Goal: Information Seeking & Learning: Learn about a topic

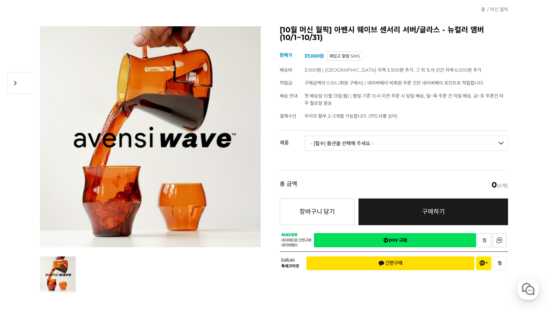
scroll to position [74, 0]
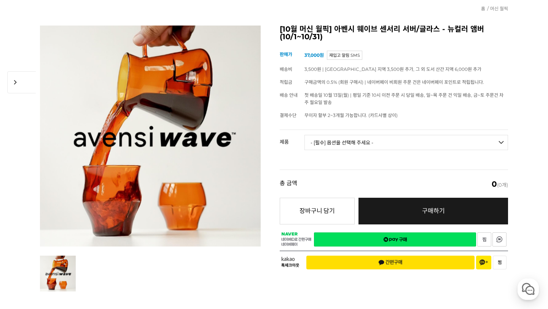
click at [403, 138] on select "- [필수] 옵션을 선택해 주세요 - ------------------- 웨이브 앰버 3종 세트 사이클론 센서리 서버 앰버 [품절] 알토 글라…" at bounding box center [406, 142] width 204 height 15
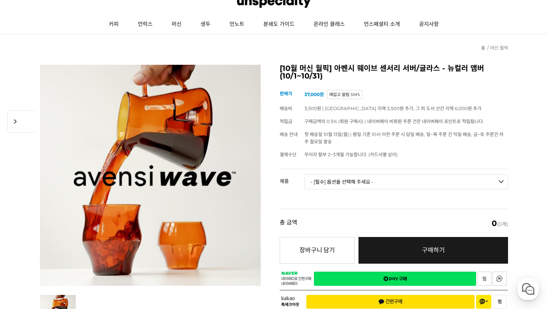
scroll to position [0, 0]
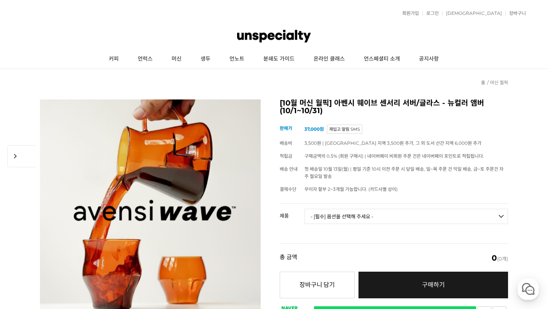
click at [394, 223] on select "- [필수] 옵션을 선택해 주세요 - ------------------- 웨이브 앰버 3종 세트 사이클론 센서리 서버 앰버 [품절] 알토 글라…" at bounding box center [406, 216] width 204 height 15
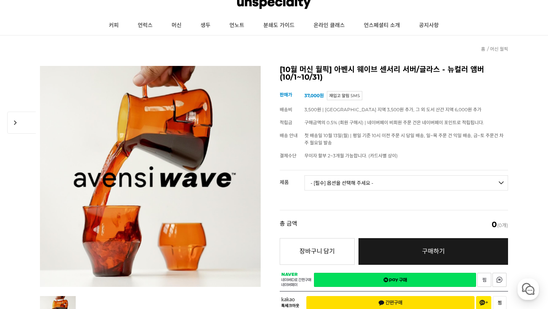
scroll to position [34, 0]
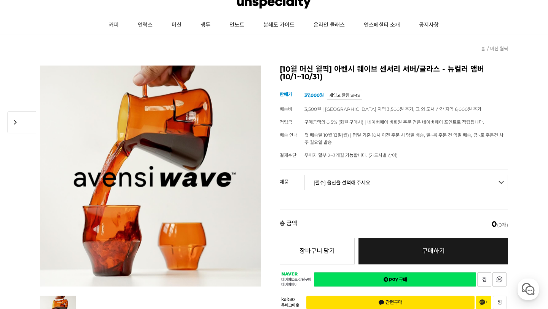
click at [370, 187] on select "- [필수] 옵션을 선택해 주세요 - ------------------- 웨이브 앰버 3종 세트 사이클론 센서리 서버 앰버 [품절] 알토 글라…" at bounding box center [406, 182] width 204 height 15
click at [248, 3] on img at bounding box center [274, 2] width 74 height 23
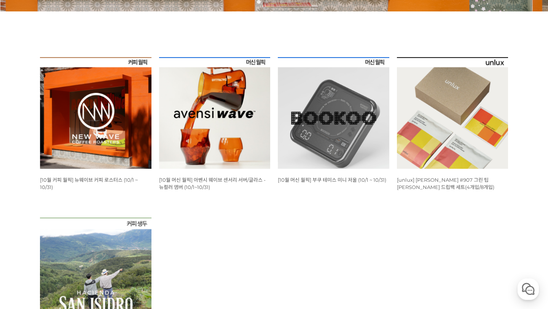
click at [341, 146] on img at bounding box center [333, 112] width 111 height 111
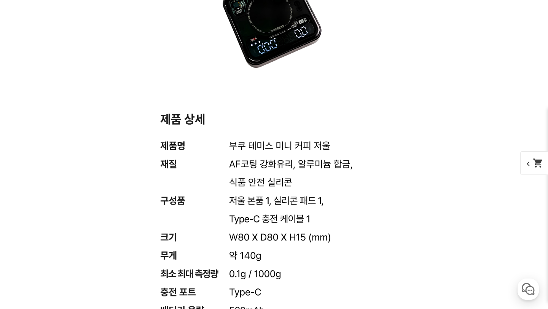
scroll to position [5581, 0]
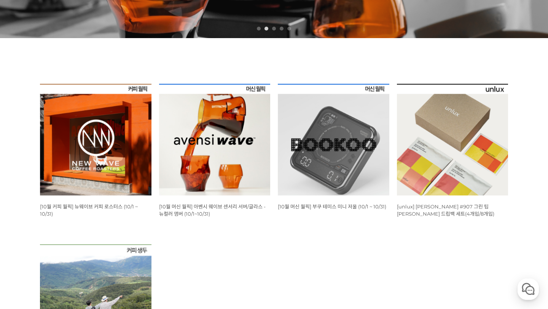
scroll to position [202, 0]
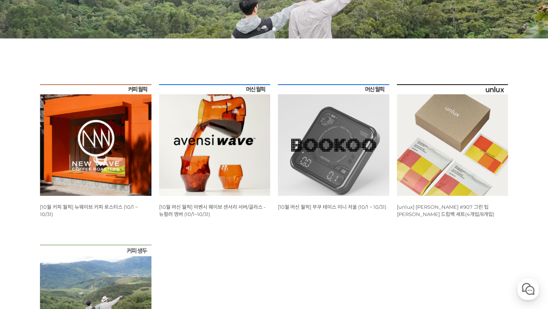
click at [447, 159] on img at bounding box center [452, 139] width 111 height 111
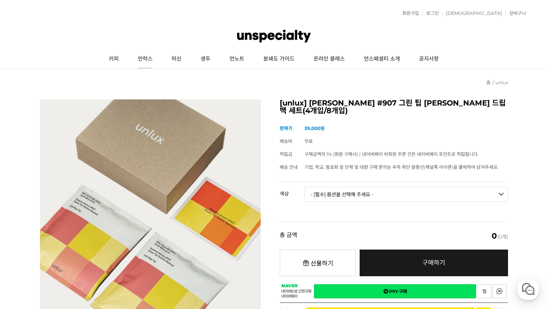
click at [140, 57] on link "언럭스" at bounding box center [145, 58] width 34 height 19
